Goal: Task Accomplishment & Management: Manage account settings

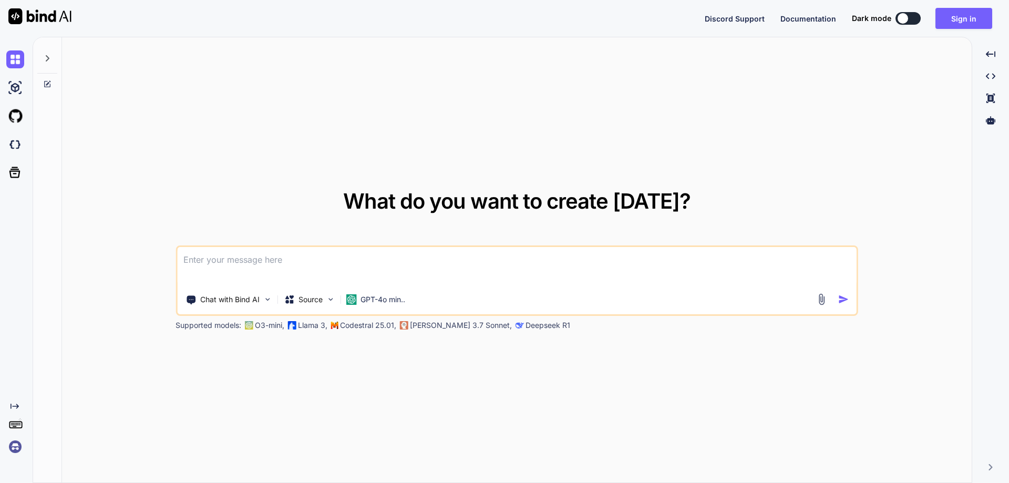
click at [18, 449] on img at bounding box center [15, 447] width 18 height 18
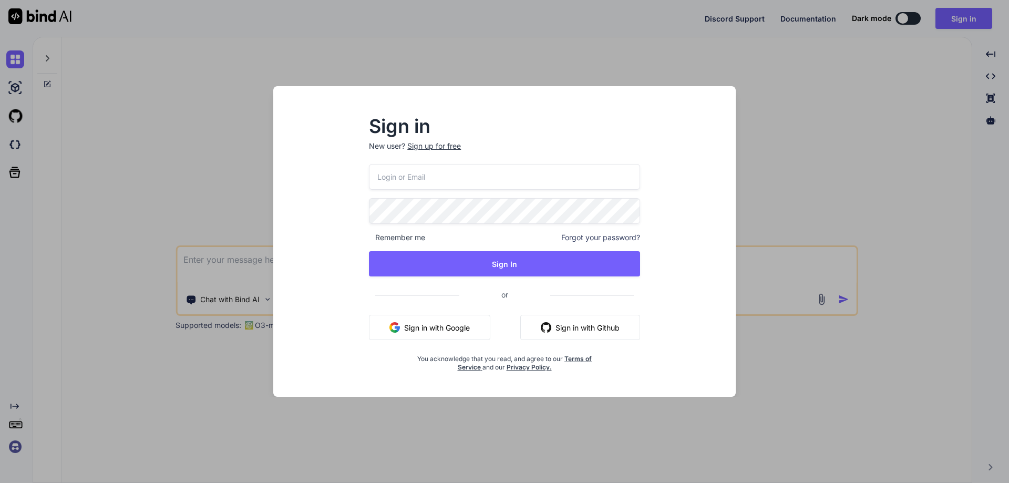
click at [410, 178] on input "email" at bounding box center [504, 177] width 271 height 26
paste input "lancrey@gmail.com"
type input "lancrey@gmail.com"
type textarea "x"
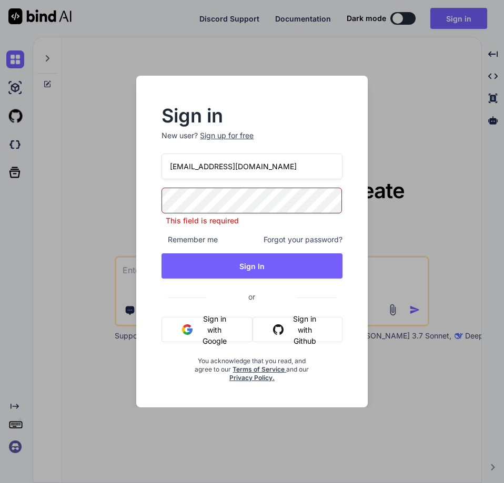
click at [281, 217] on p "This field is required" at bounding box center [251, 221] width 180 height 11
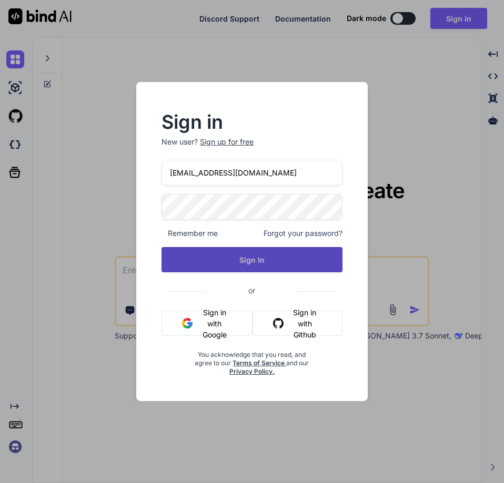
click at [277, 259] on button "Sign In" at bounding box center [251, 259] width 180 height 25
click at [261, 252] on button "Sign In" at bounding box center [251, 259] width 180 height 25
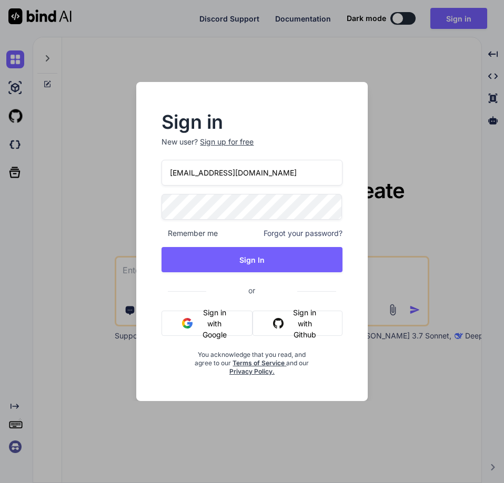
click at [268, 177] on input "lancrey@gmail.com" at bounding box center [251, 173] width 180 height 26
click at [169, 173] on input "lancrey@gmail.com" at bounding box center [251, 173] width 180 height 26
drag, startPoint x: 196, startPoint y: 165, endPoint x: 108, endPoint y: 165, distance: 88.3
click at [108, 165] on div "Sign in New user? Sign up for free lancrey@gmail.com Remember me Forgot your pa…" at bounding box center [252, 241] width 504 height 483
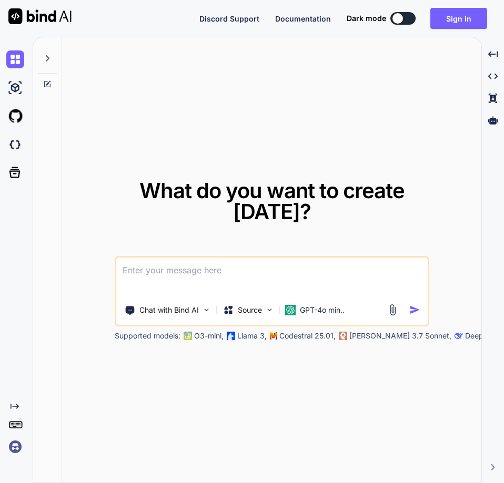
click at [11, 445] on img at bounding box center [15, 447] width 18 height 18
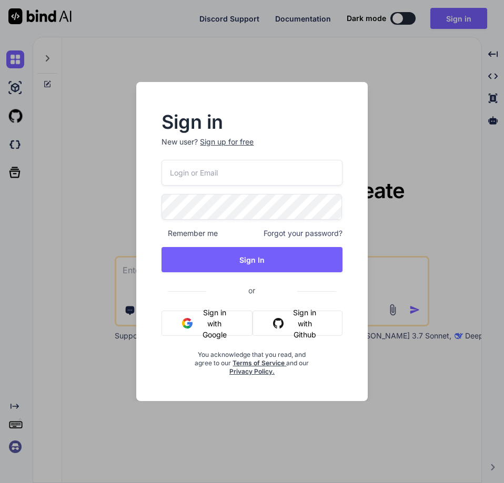
click at [195, 181] on input "email" at bounding box center [251, 173] width 180 height 26
paste input "[EMAIL_ADDRESS][DOMAIN_NAME]"
type input "[EMAIL_ADDRESS][DOMAIN_NAME]"
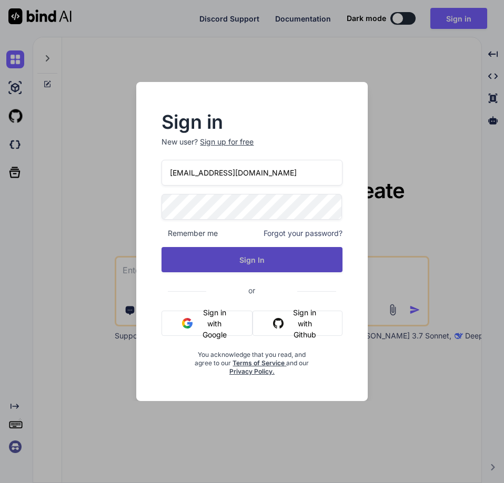
click at [257, 265] on button "Sign In" at bounding box center [251, 259] width 180 height 25
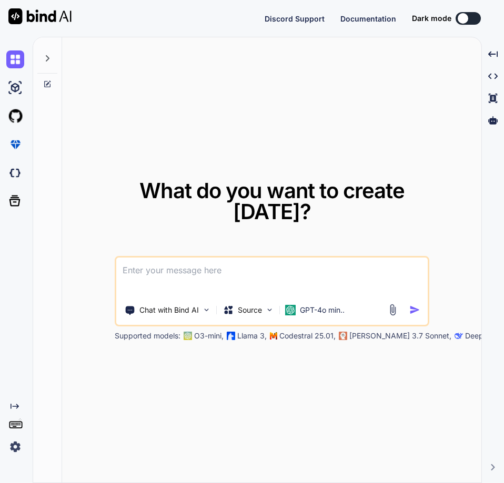
click at [16, 444] on img at bounding box center [15, 447] width 18 height 18
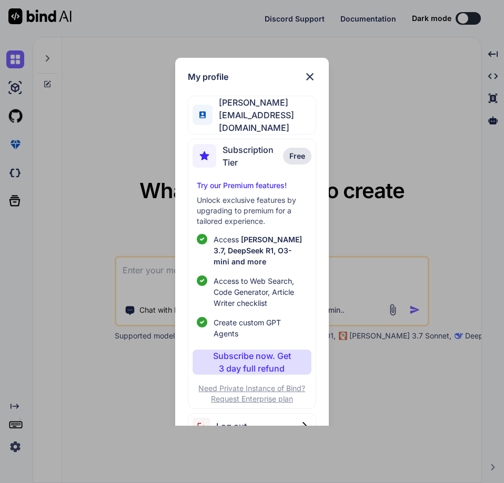
click at [97, 182] on div "My profile [PERSON_NAME] [EMAIL_ADDRESS][DOMAIN_NAME] Subscription Tier Free Tr…" at bounding box center [252, 241] width 504 height 483
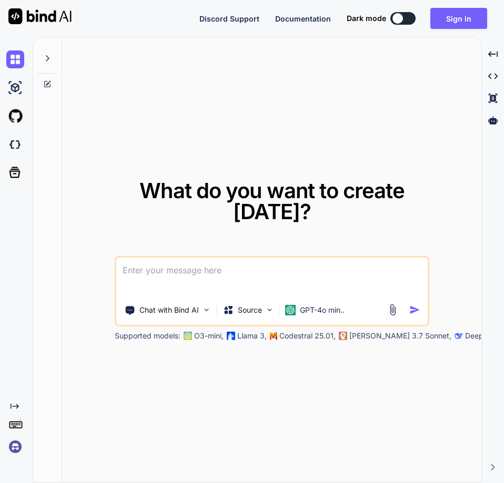
click at [16, 444] on img at bounding box center [15, 447] width 18 height 18
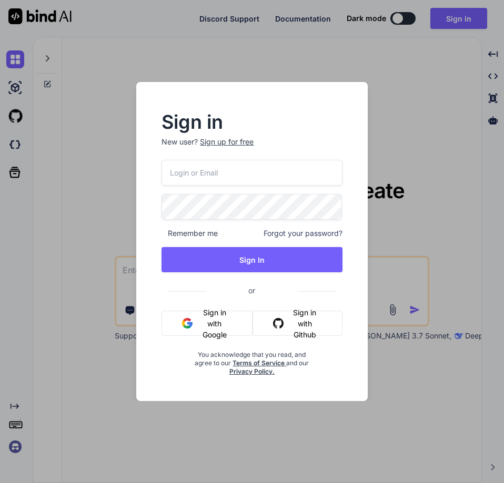
click at [232, 183] on input "email" at bounding box center [251, 173] width 180 height 26
paste input "play4good"
type input "play4good"
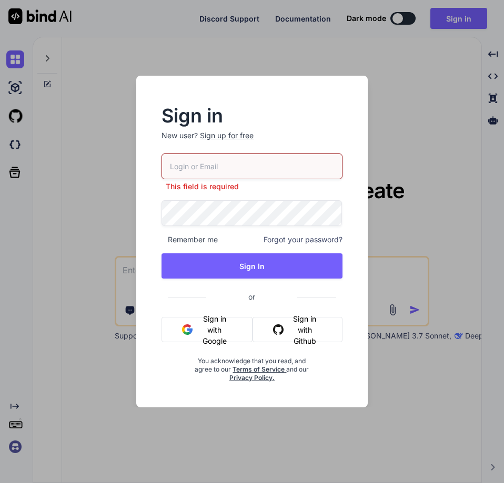
click at [226, 167] on input "email" at bounding box center [251, 167] width 180 height 26
paste input "[EMAIL_ADDRESS][DOMAIN_NAME]"
type input "[EMAIL_ADDRESS][DOMAIN_NAME]"
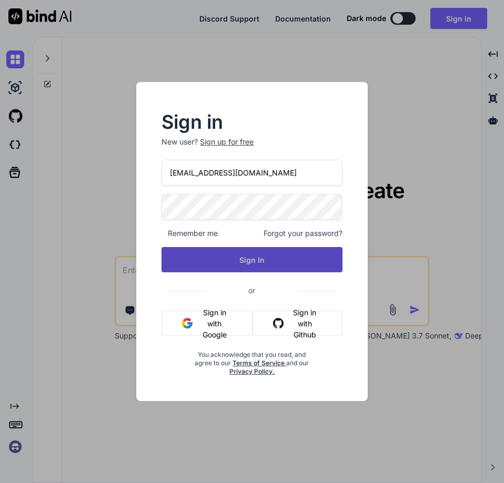
click at [268, 262] on button "Sign In" at bounding box center [251, 259] width 180 height 25
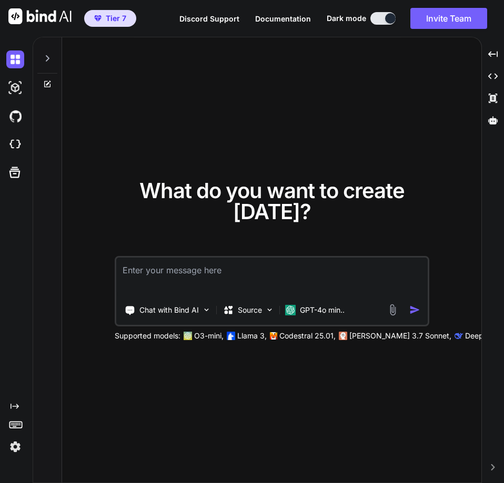
click at [7, 448] on img at bounding box center [15, 447] width 18 height 18
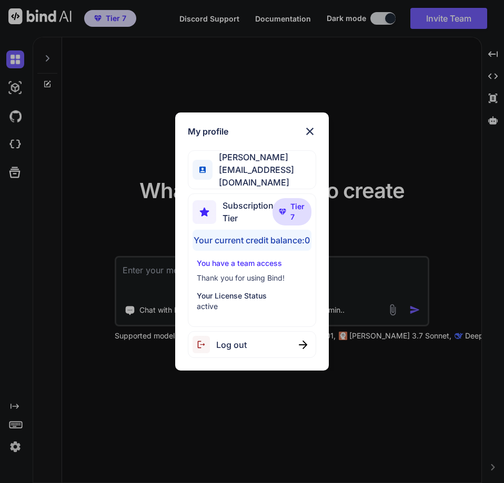
click at [422, 140] on div "My profile Steve Son linebiz@gmail.com Subscription Tier Tier 7 Your current cr…" at bounding box center [252, 241] width 504 height 483
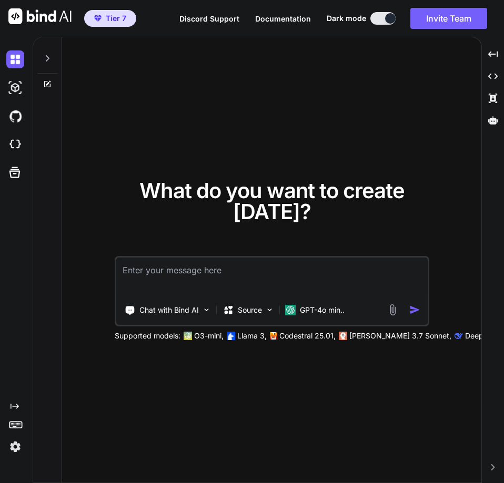
click at [12, 446] on img at bounding box center [15, 447] width 18 height 18
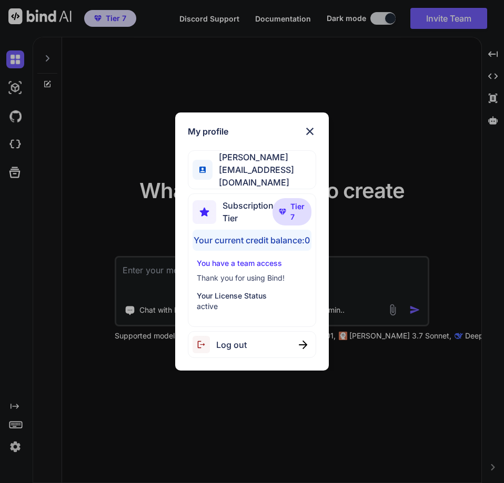
click at [250, 352] on div "Log out" at bounding box center [252, 344] width 129 height 27
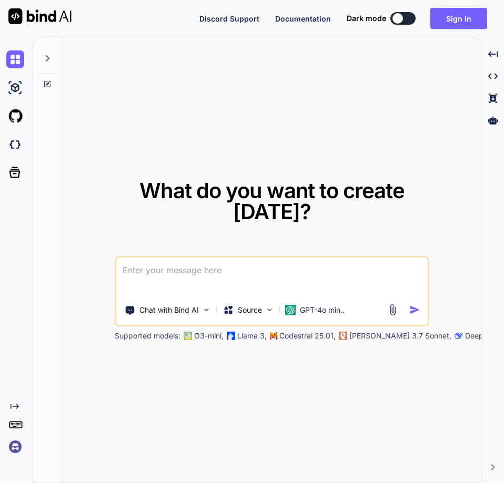
click at [12, 448] on img at bounding box center [15, 447] width 18 height 18
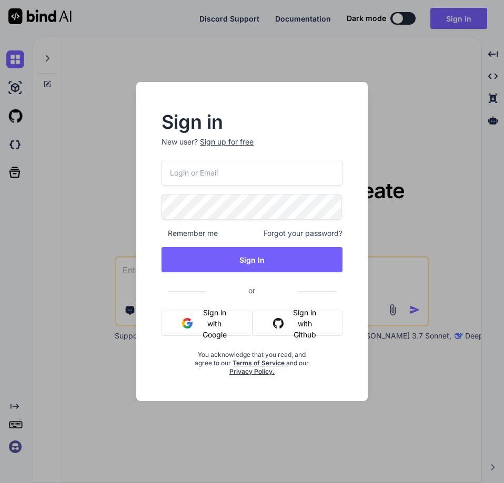
click at [185, 173] on input "email" at bounding box center [251, 173] width 180 height 26
paste input "dingching721202@gmail.com"
type input "dingching721202@gmail.com"
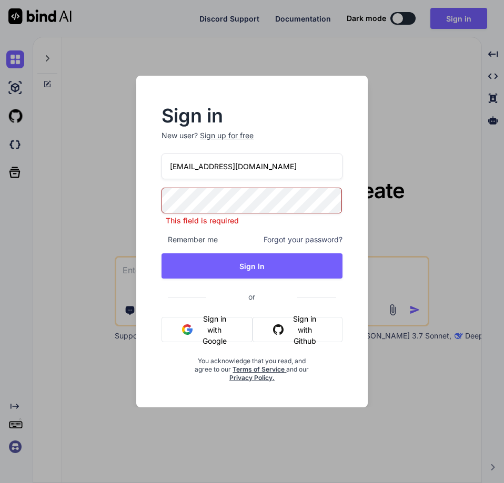
click at [99, 267] on div "Sign in New user? Sign up for free dingching721202@gmail.com This field is requ…" at bounding box center [252, 241] width 504 height 483
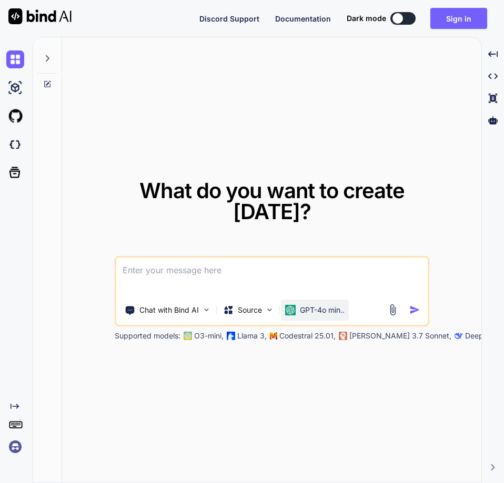
click at [303, 316] on div "GPT-4o min.." at bounding box center [315, 310] width 68 height 21
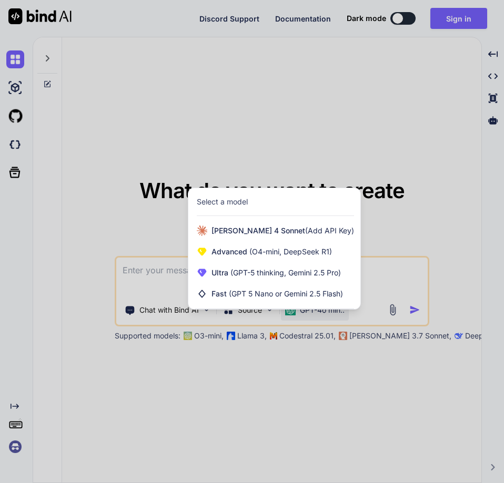
click at [408, 71] on div at bounding box center [252, 241] width 504 height 483
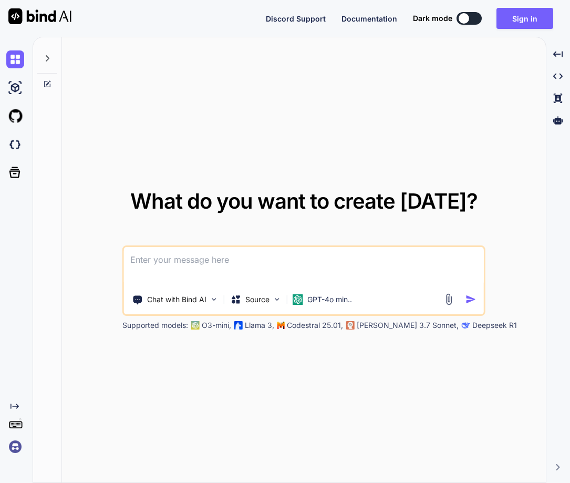
click at [6, 448] on div "Created with Pixso." at bounding box center [14, 429] width 28 height 54
click at [11, 447] on img at bounding box center [15, 447] width 18 height 18
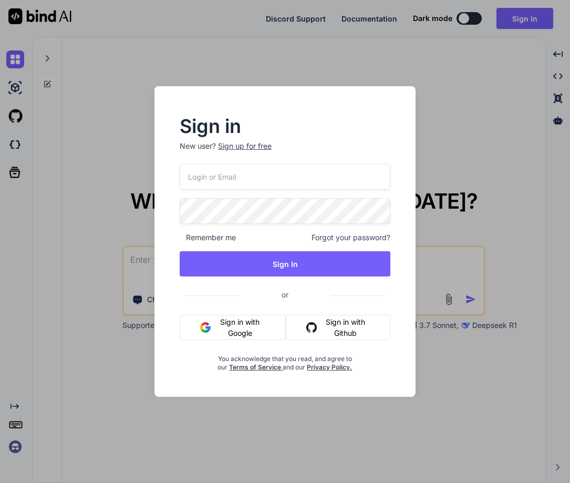
click at [267, 176] on input "email" at bounding box center [285, 177] width 211 height 26
paste input "[EMAIL_ADDRESS][DOMAIN_NAME]"
type input "[EMAIL_ADDRESS][DOMAIN_NAME]"
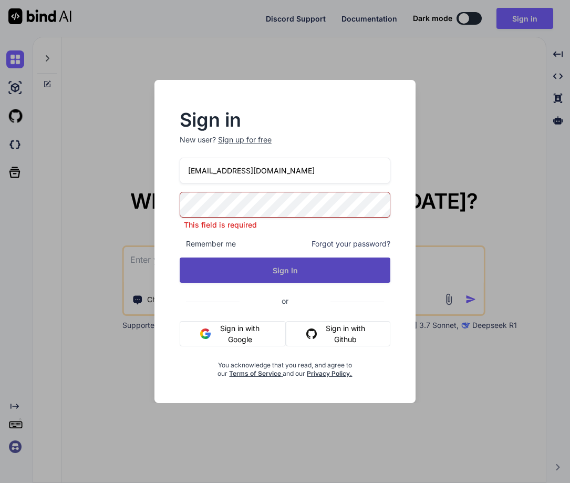
click at [280, 269] on button "Sign In" at bounding box center [285, 270] width 211 height 25
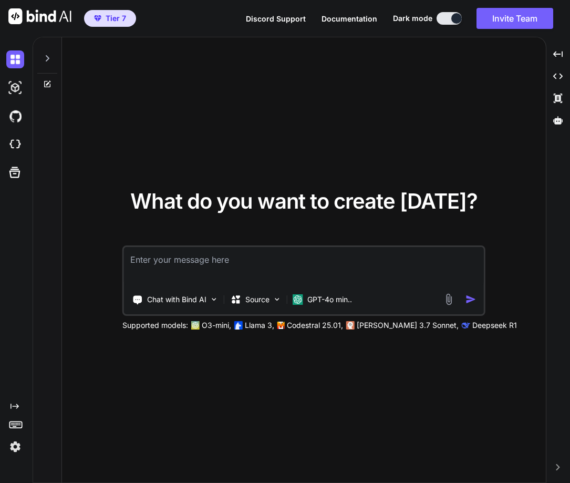
click at [10, 448] on img at bounding box center [15, 447] width 18 height 18
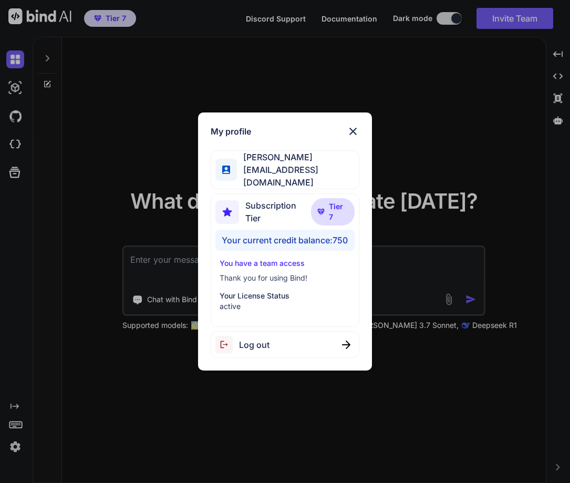
click at [354, 130] on img at bounding box center [353, 131] width 13 height 13
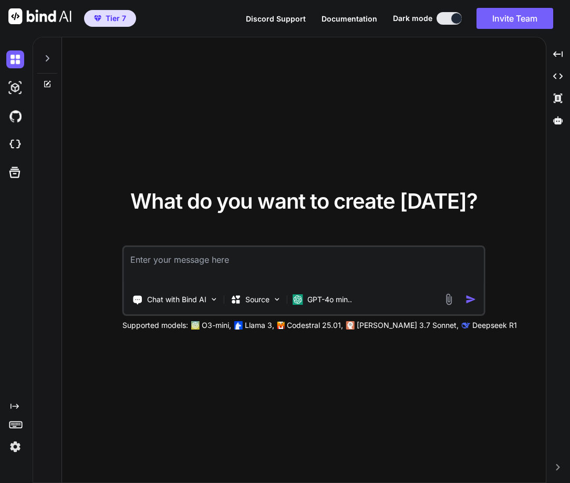
click at [20, 452] on img at bounding box center [15, 447] width 18 height 18
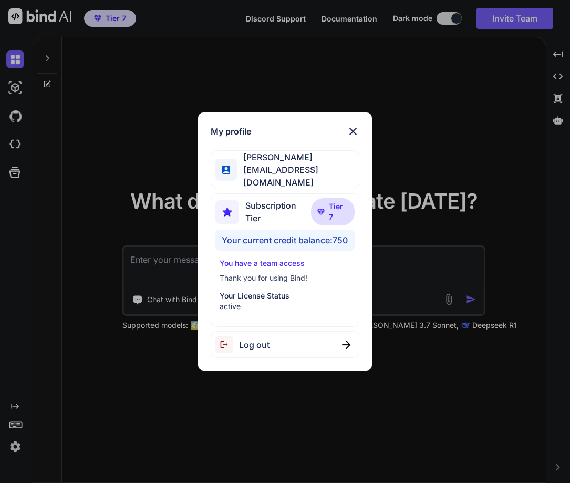
click at [288, 343] on div "Log out" at bounding box center [285, 344] width 149 height 27
